Goal: Task Accomplishment & Management: Manage account settings

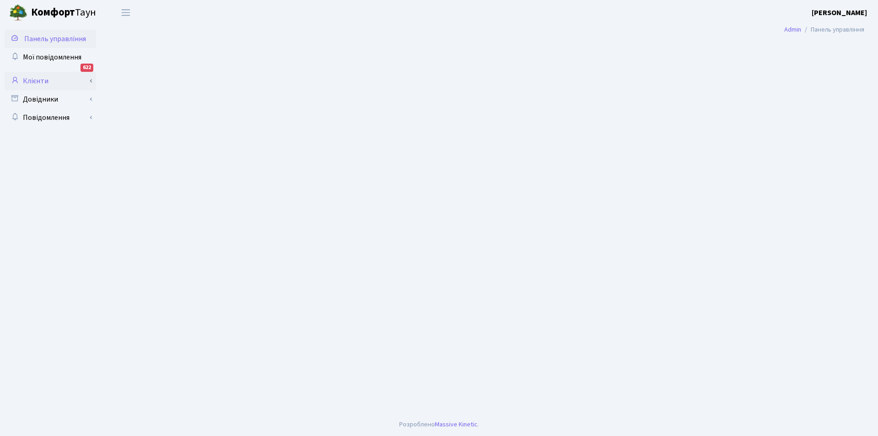
click at [36, 78] on link "Клієнти" at bounding box center [50, 81] width 91 height 18
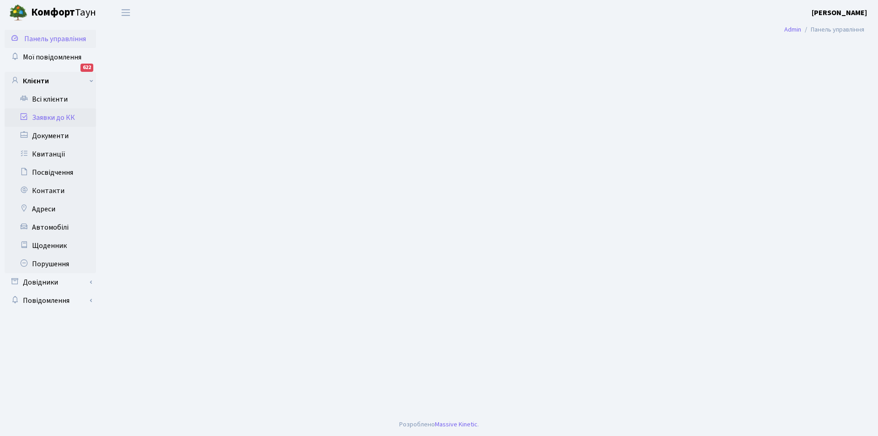
click at [55, 112] on link "Заявки до КК" at bounding box center [50, 117] width 91 height 18
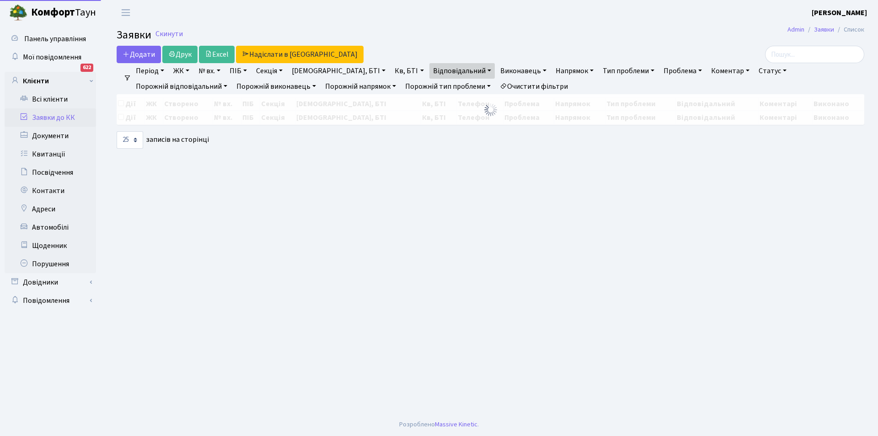
select select "25"
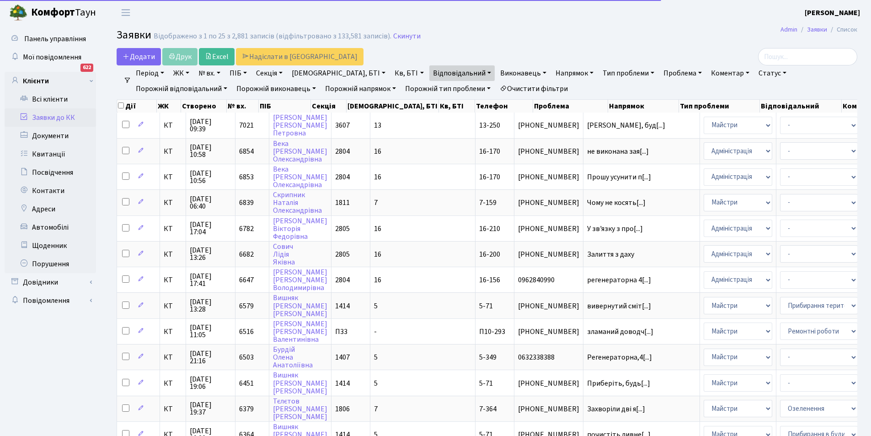
click at [496, 85] on link "Очистити фільтри" at bounding box center [533, 89] width 75 height 16
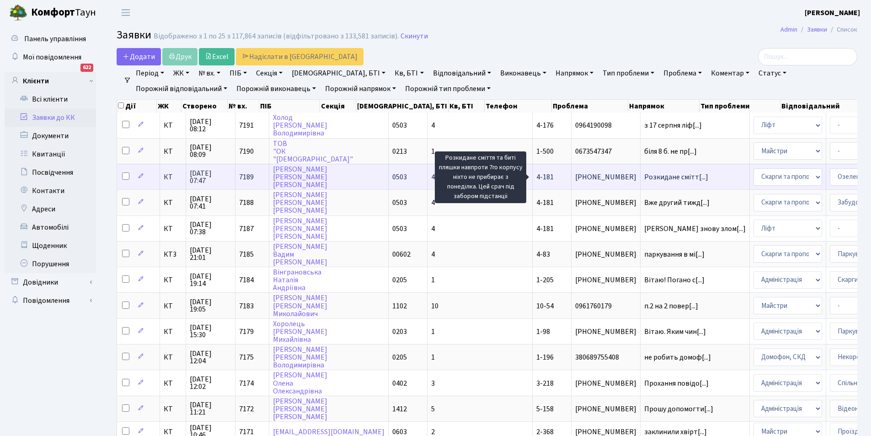
click at [644, 176] on span "Розкидане смітт[...]" at bounding box center [676, 177] width 64 height 10
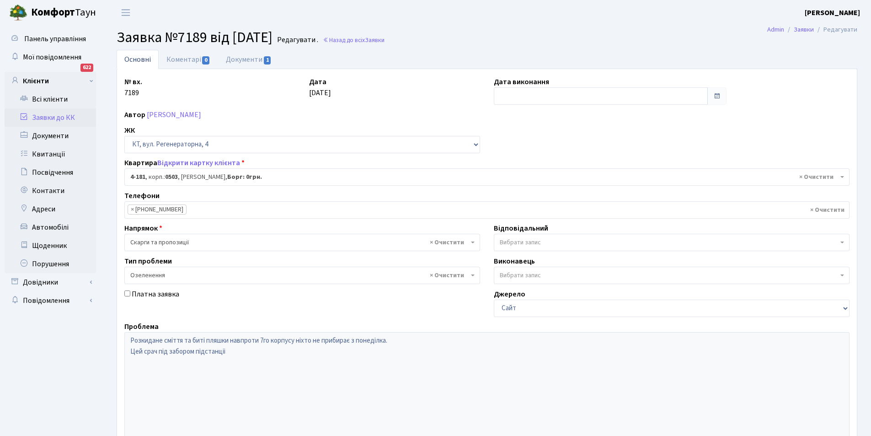
select select "1107"
select select "65"
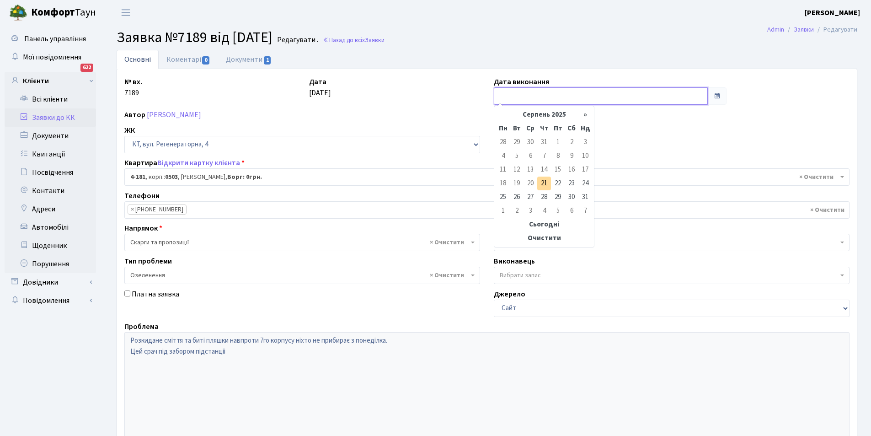
click at [506, 93] on input "text" at bounding box center [601, 95] width 214 height 17
click at [544, 183] on td "21" at bounding box center [544, 183] width 14 height 14
type input "[DATE]"
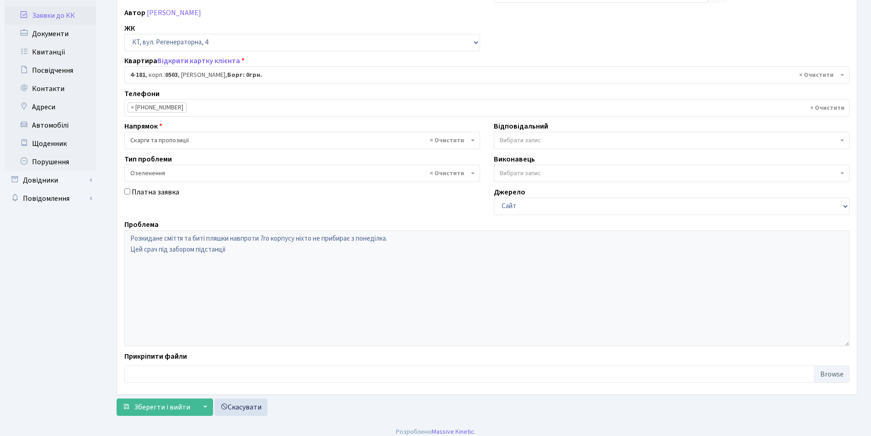
scroll to position [109, 0]
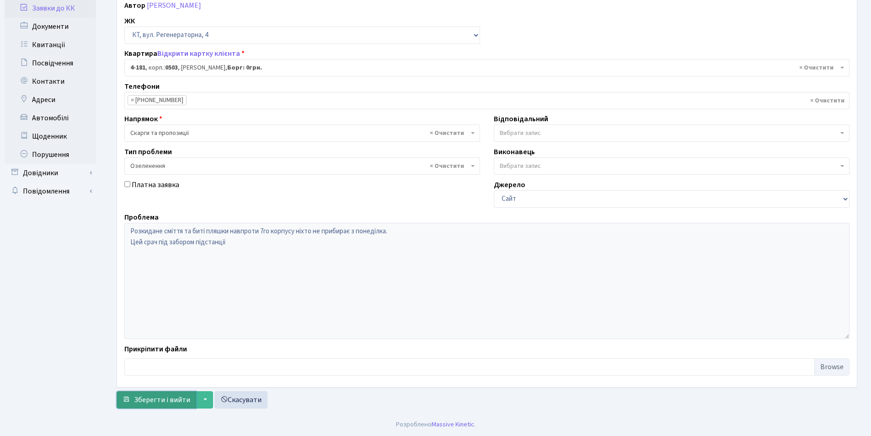
click at [160, 399] on span "Зберегти і вийти" at bounding box center [162, 399] width 56 height 10
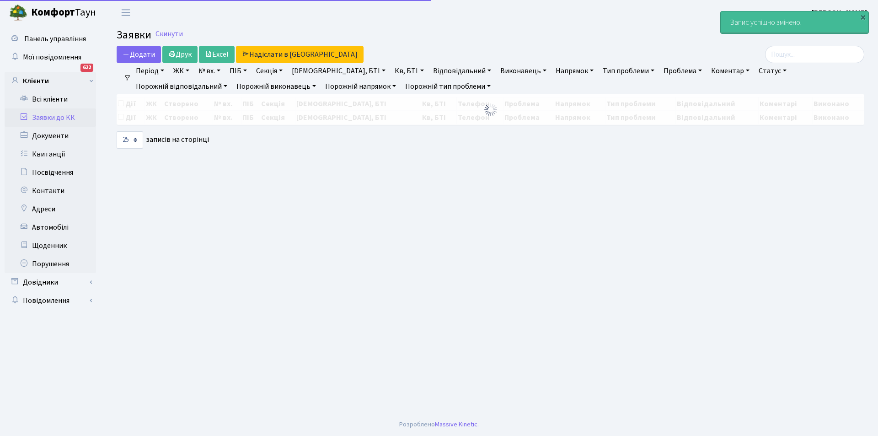
select select "25"
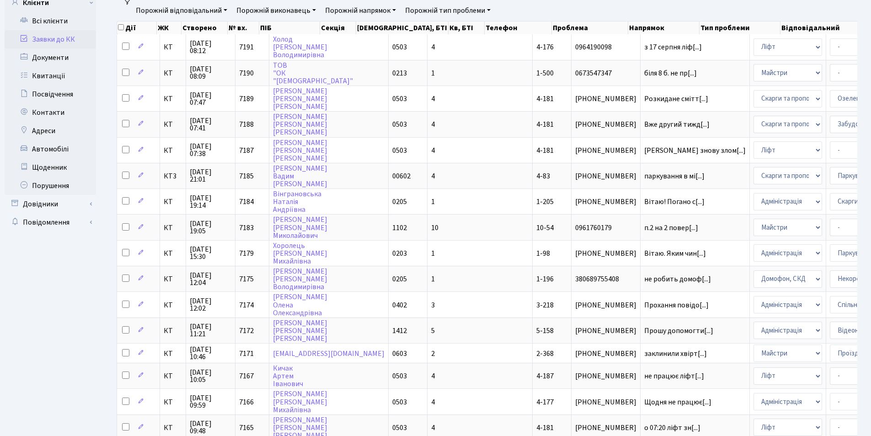
scroll to position [81, 0]
